Goal: Find specific page/section: Find specific page/section

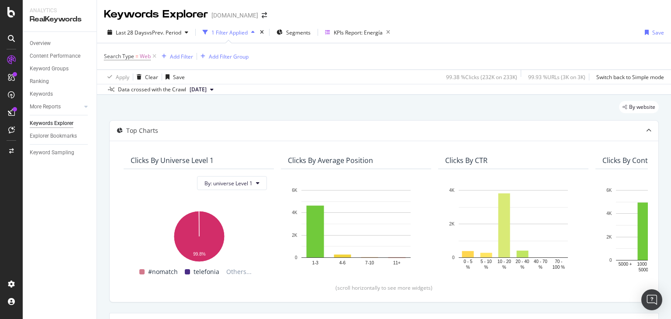
scroll to position [157, 0]
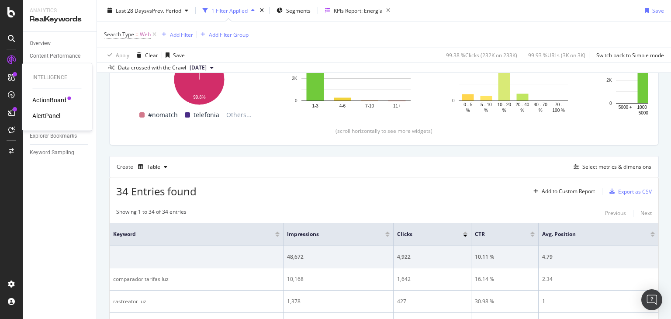
click at [50, 118] on div "AlertPanel" at bounding box center [46, 115] width 28 height 9
